Goal: Check status: Check status

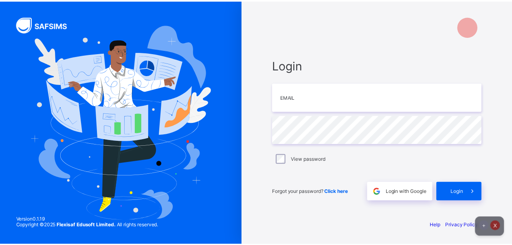
scroll to position [38, 0]
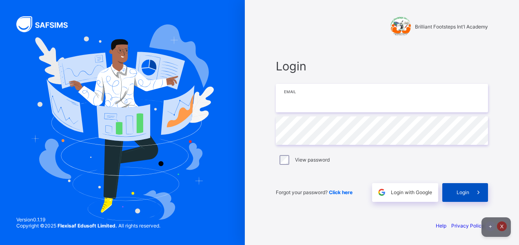
type input "**********"
click at [466, 196] on span "Login" at bounding box center [462, 193] width 13 height 6
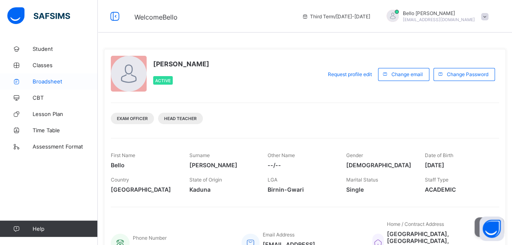
click at [51, 78] on span "Broadsheet" at bounding box center [65, 81] width 65 height 7
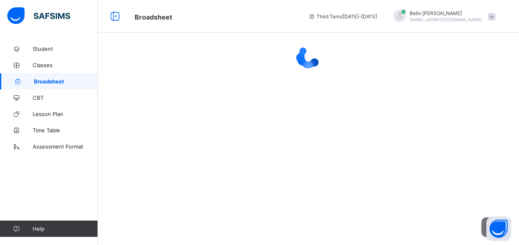
click at [51, 78] on span "Broadsheet" at bounding box center [66, 81] width 64 height 7
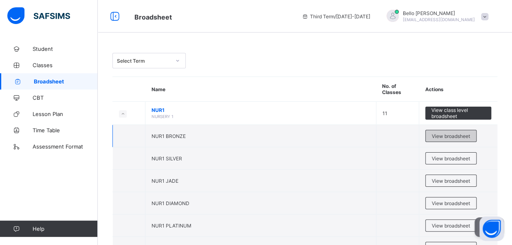
click at [470, 136] on span "View broadsheet" at bounding box center [451, 136] width 38 height 6
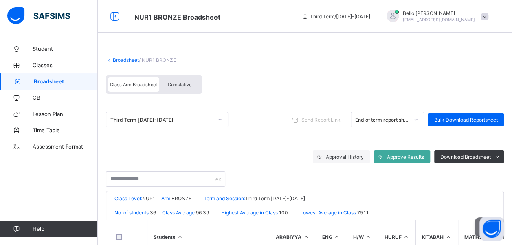
click at [422, 117] on div at bounding box center [416, 119] width 14 height 13
click at [426, 77] on div "Class Arm Broadsheet Cumulative" at bounding box center [305, 86] width 398 height 31
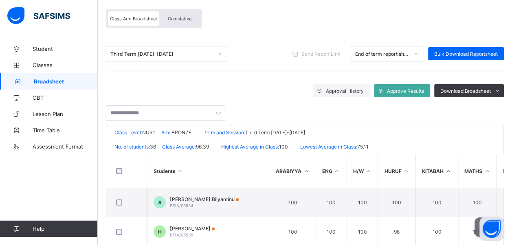
scroll to position [69, 0]
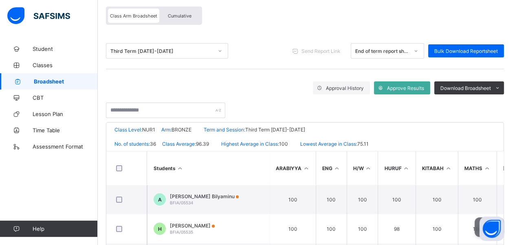
click at [214, 54] on div at bounding box center [220, 50] width 14 height 13
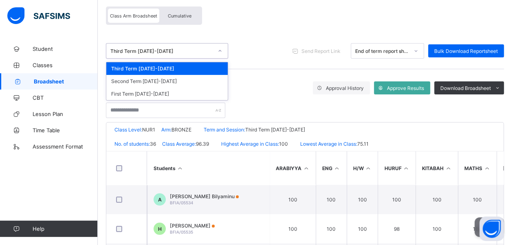
click at [214, 54] on div at bounding box center [220, 50] width 14 height 13
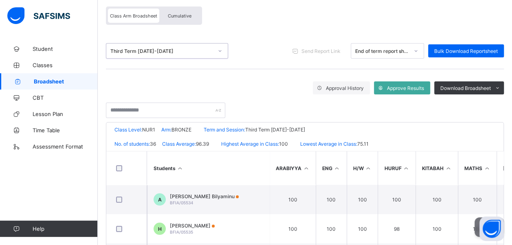
click at [214, 54] on div at bounding box center [220, 50] width 14 height 13
click at [215, 57] on div at bounding box center [220, 50] width 14 height 13
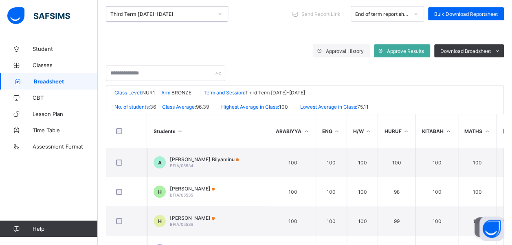
scroll to position [200, 0]
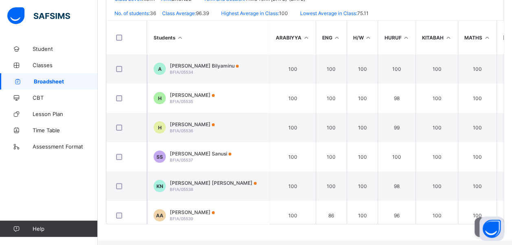
drag, startPoint x: 512, startPoint y: 126, endPoint x: 512, endPoint y: 96, distance: 30.2
type textarea "*"
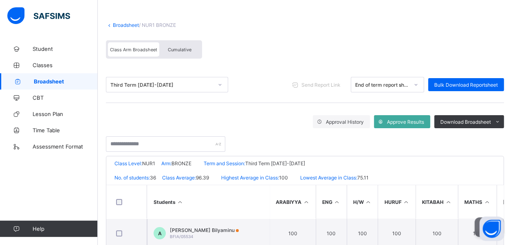
scroll to position [52, 0]
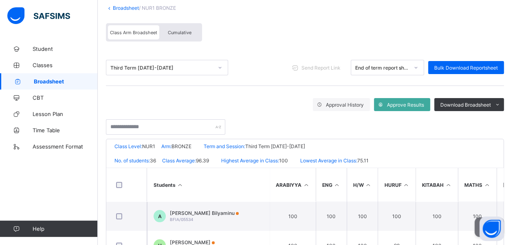
click at [290, 188] on th "ARABIYYA" at bounding box center [292, 184] width 46 height 33
click at [303, 185] on th "ARABIYYA" at bounding box center [292, 184] width 46 height 33
click at [304, 188] on icon at bounding box center [306, 185] width 7 height 6
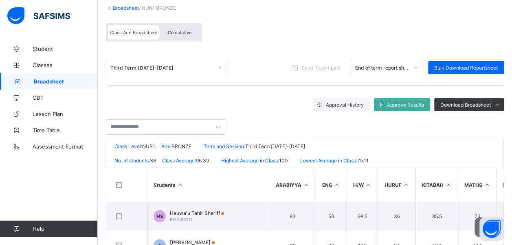
click at [294, 188] on th "ARABIYYA" at bounding box center [292, 184] width 46 height 33
click at [126, 68] on div "Third Term [DATE]-[DATE]" at bounding box center [161, 68] width 103 height 6
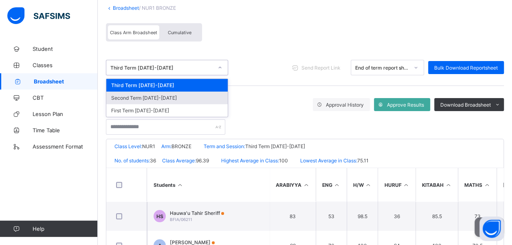
click at [300, 100] on div "Approval History Approve Results Download Broadsheet PDF Excel sheet" at bounding box center [305, 104] width 398 height 13
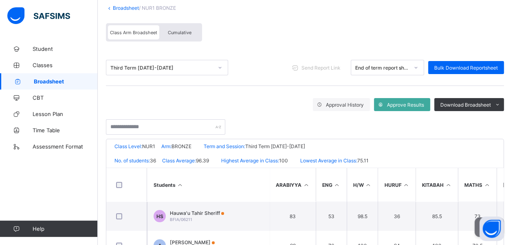
click at [135, 67] on div "Third Term [DATE]-[DATE]" at bounding box center [161, 68] width 103 height 6
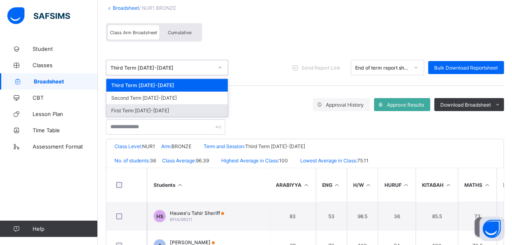
click at [139, 117] on div "First Term [DATE]-[DATE]" at bounding box center [166, 110] width 121 height 13
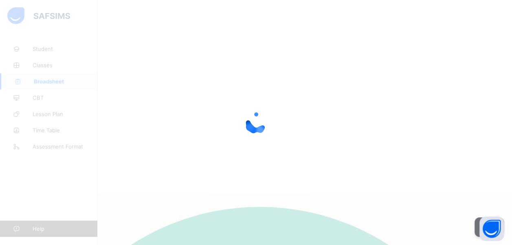
scroll to position [0, 0]
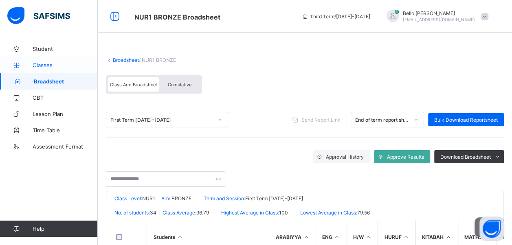
click at [46, 61] on link "Classes" at bounding box center [49, 65] width 98 height 16
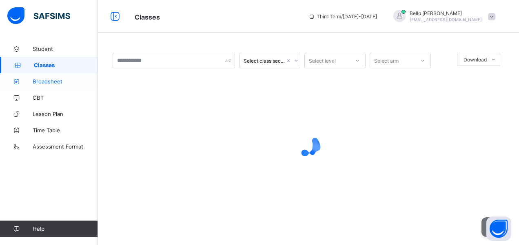
click at [65, 82] on span "Broadsheet" at bounding box center [65, 81] width 65 height 7
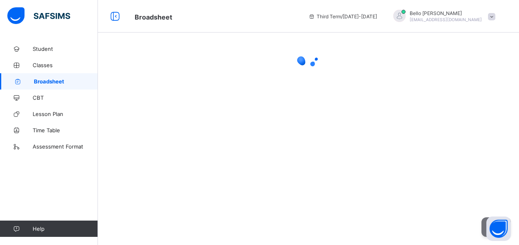
click at [491, 15] on span at bounding box center [491, 16] width 7 height 7
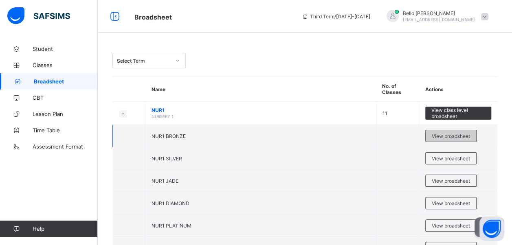
click at [452, 142] on div "View broadsheet" at bounding box center [451, 136] width 51 height 12
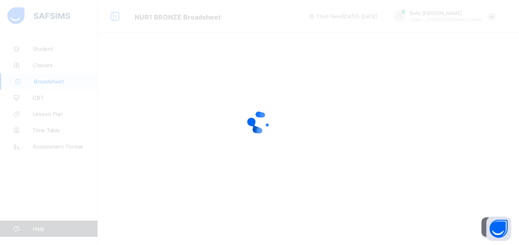
click at [517, 63] on div at bounding box center [259, 122] width 519 height 245
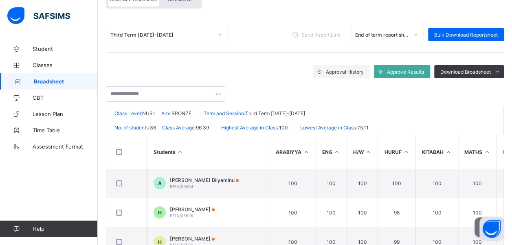
scroll to position [99, 0]
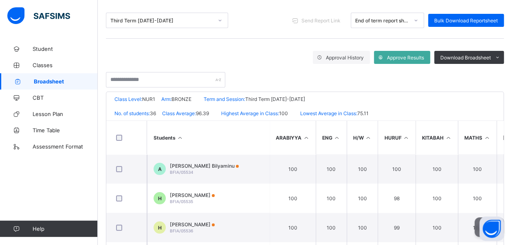
click at [283, 139] on th "ARABIYYA" at bounding box center [292, 137] width 46 height 33
